Goal: Find specific page/section: Find specific page/section

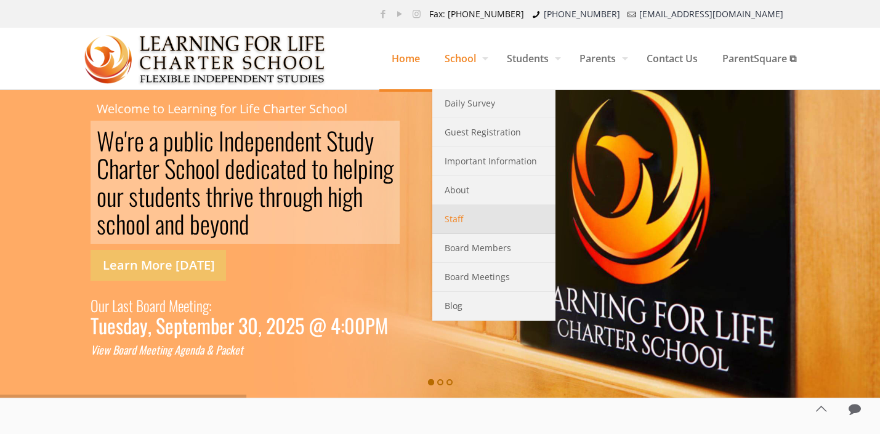
click at [438, 222] on link "Staff" at bounding box center [493, 219] width 123 height 29
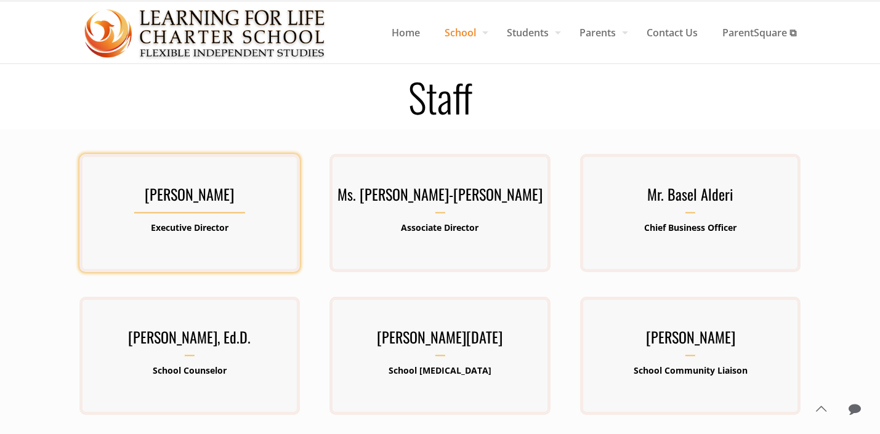
scroll to position [34, 0]
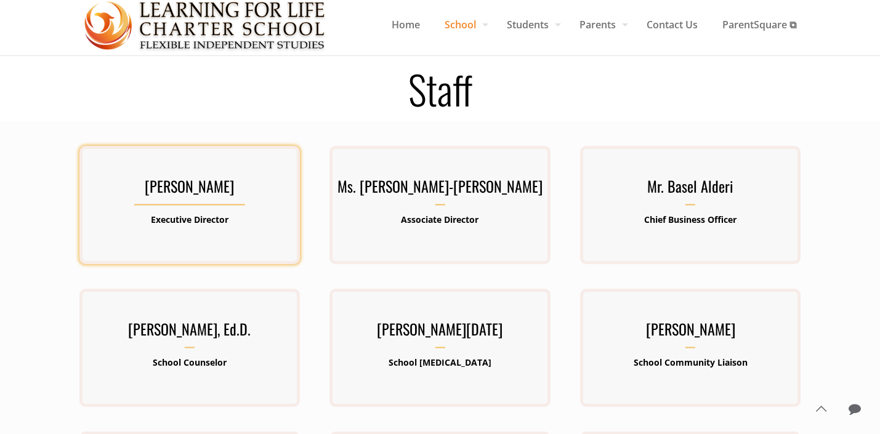
click at [244, 204] on h3 "[PERSON_NAME]" at bounding box center [189, 190] width 220 height 32
click at [228, 183] on h3 "[PERSON_NAME]" at bounding box center [189, 190] width 220 height 32
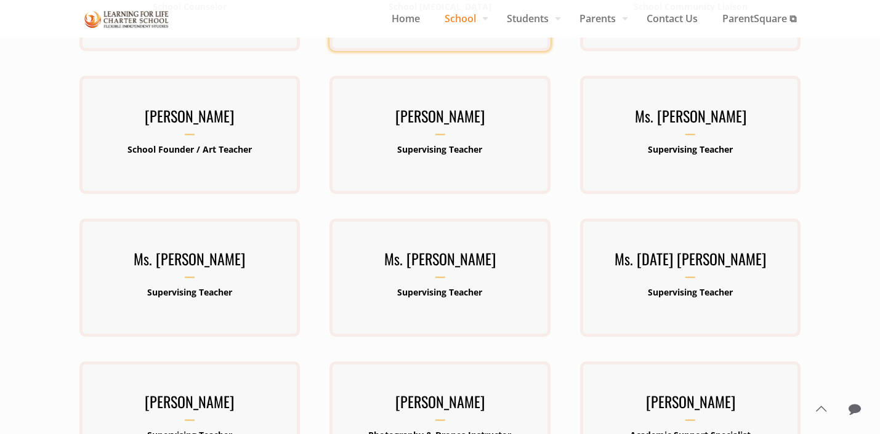
scroll to position [887, 0]
